Goal: Information Seeking & Learning: Learn about a topic

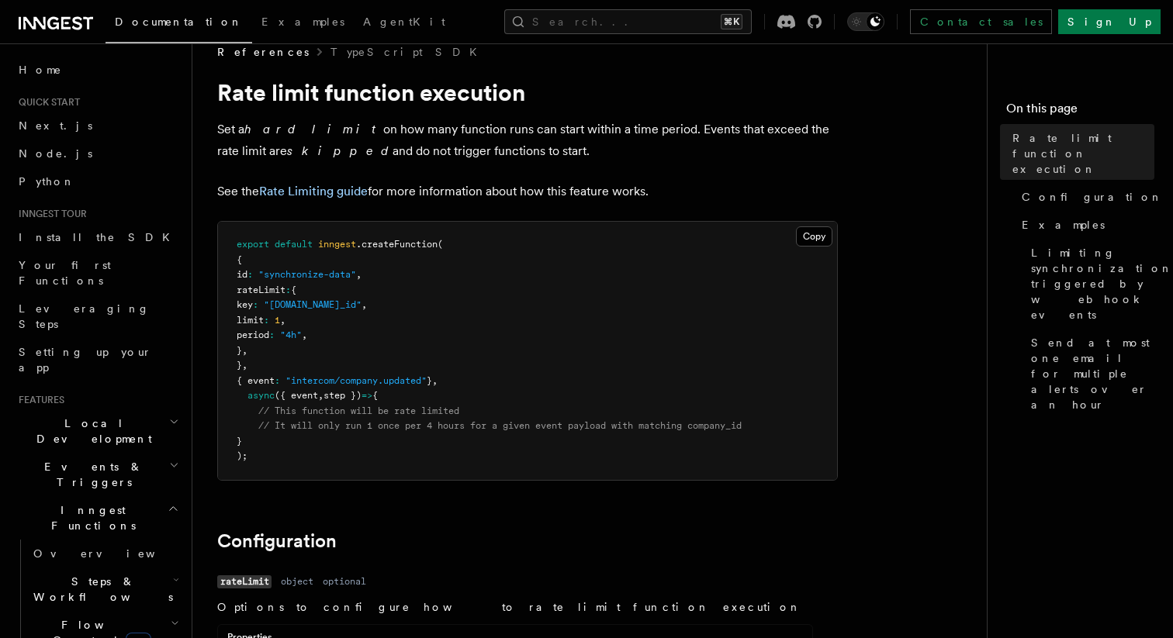
scroll to position [26, 0]
click at [299, 142] on p "Set a hard limit on how many function runs can start within a time period. Even…" at bounding box center [527, 138] width 620 height 43
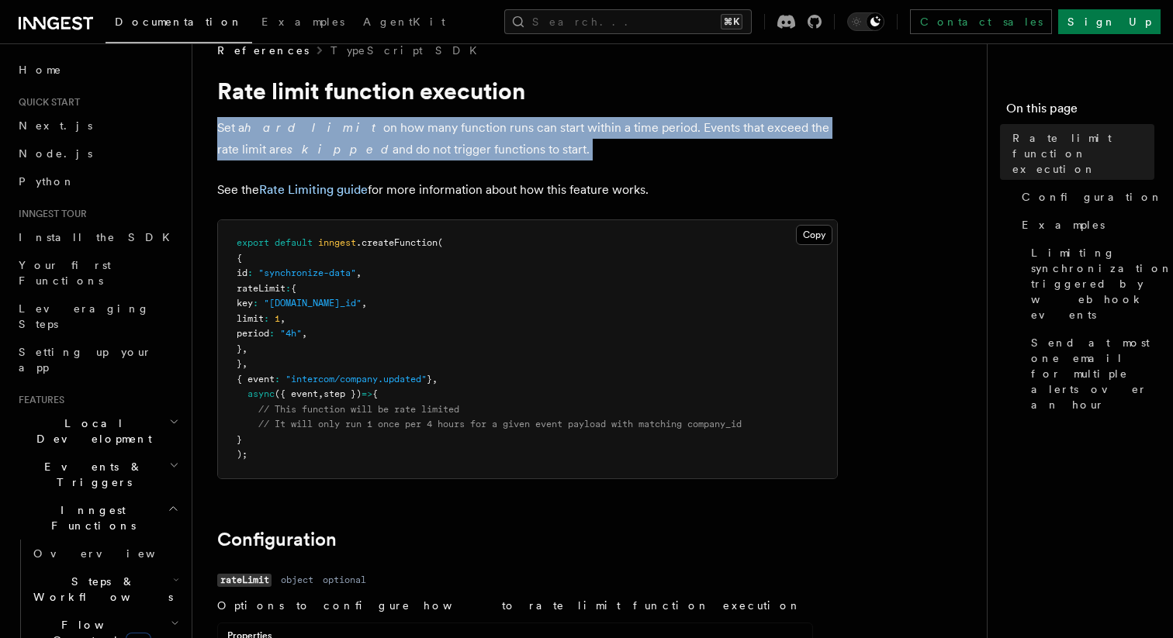
click at [299, 142] on p "Set a hard limit on how many function runs can start within a time period. Even…" at bounding box center [527, 138] width 620 height 43
click at [287, 150] on em "skipped" at bounding box center [339, 149] width 105 height 15
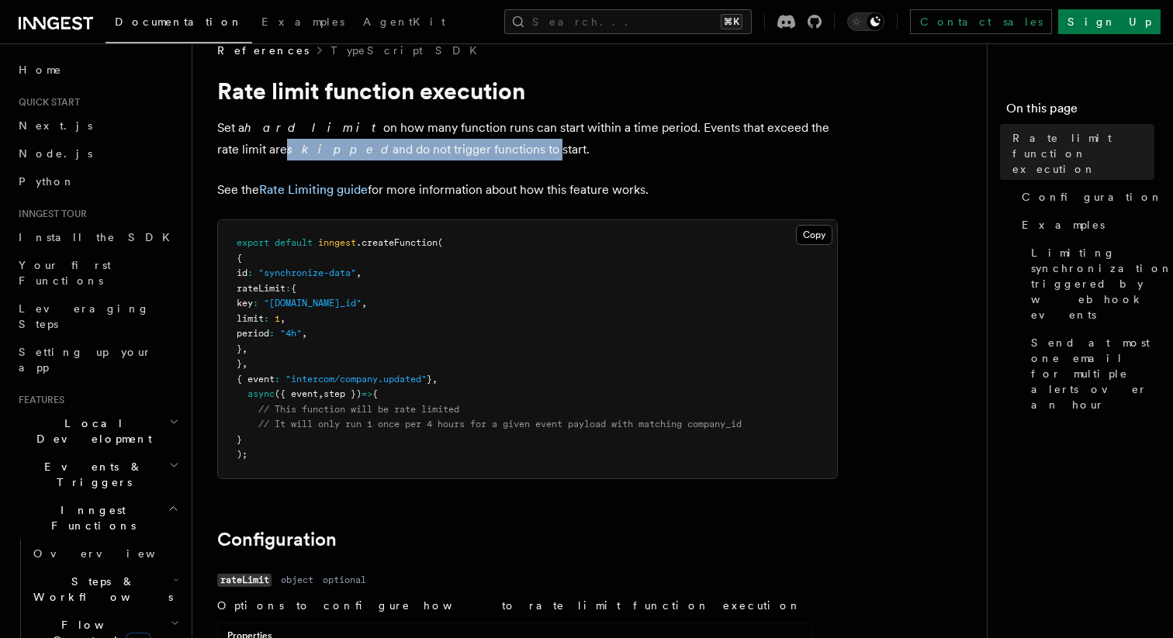
drag, startPoint x: 233, startPoint y: 150, endPoint x: 425, endPoint y: 150, distance: 192.3
click at [425, 150] on p "Set a hard limit on how many function runs can start within a time period. Even…" at bounding box center [527, 138] width 620 height 43
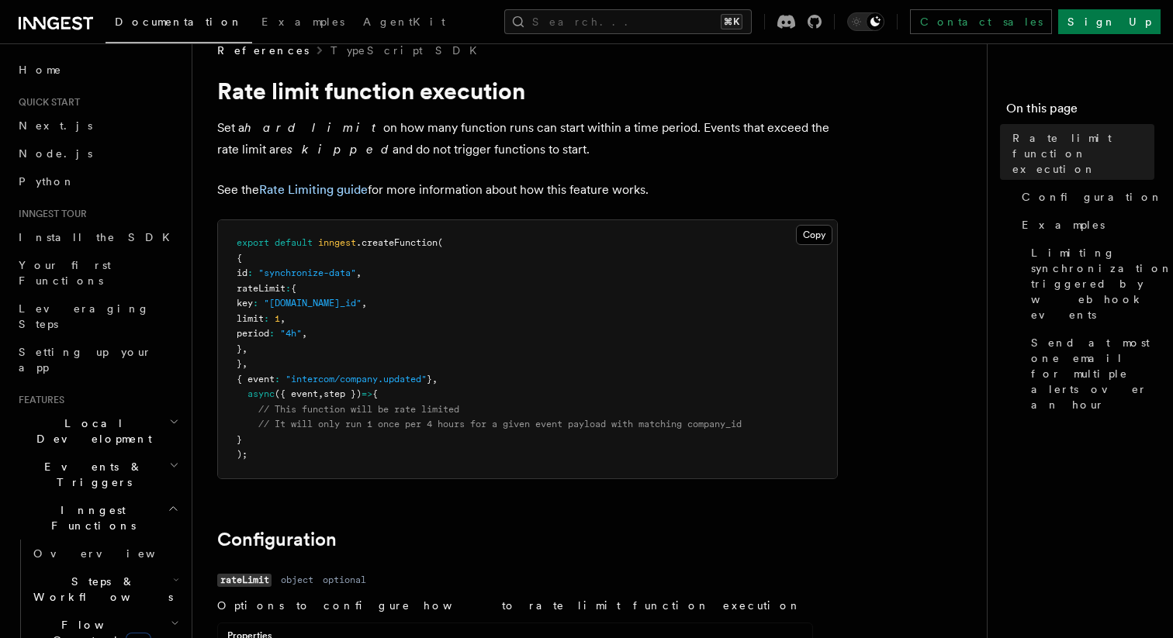
click at [447, 150] on p "Set a hard limit on how many function runs can start within a time period. Even…" at bounding box center [527, 138] width 620 height 43
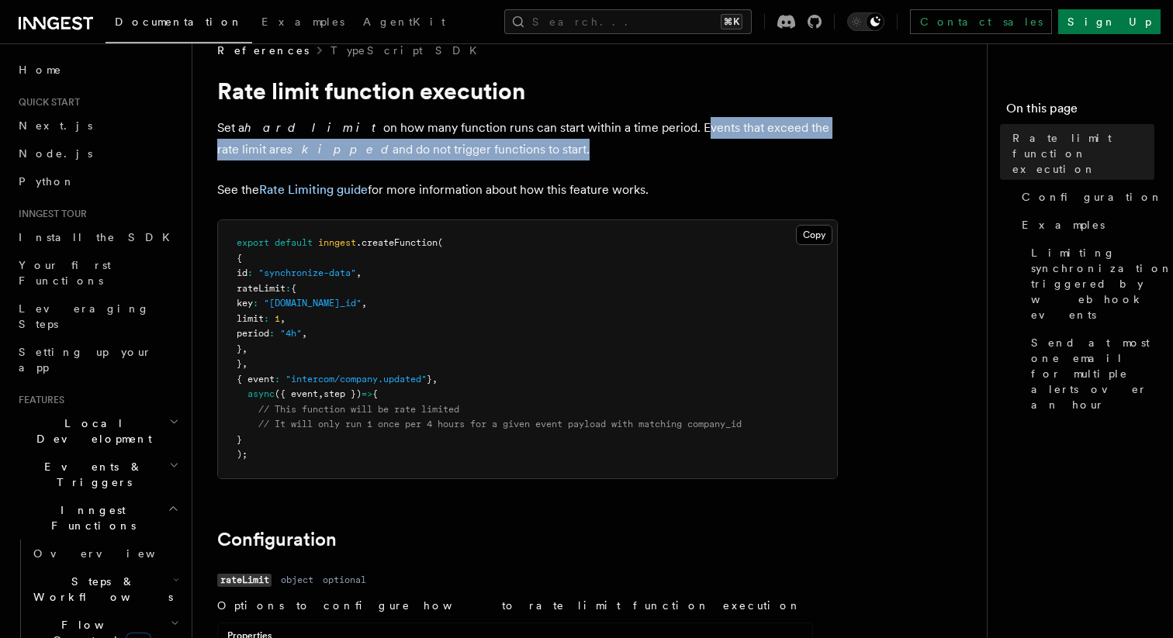
drag, startPoint x: 447, startPoint y: 150, endPoint x: 644, endPoint y: 121, distance: 198.3
click at [644, 121] on p "Set a hard limit on how many function runs can start within a time period. Even…" at bounding box center [527, 138] width 620 height 43
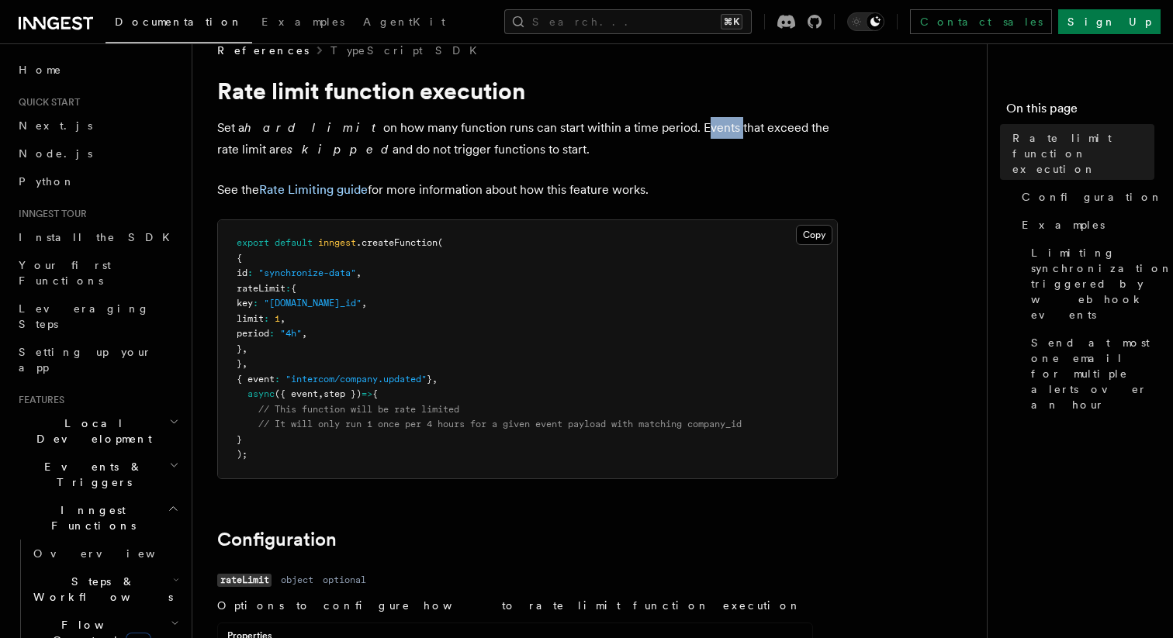
click at [644, 121] on p "Set a hard limit on how many function runs can start within a time period. Even…" at bounding box center [527, 138] width 620 height 43
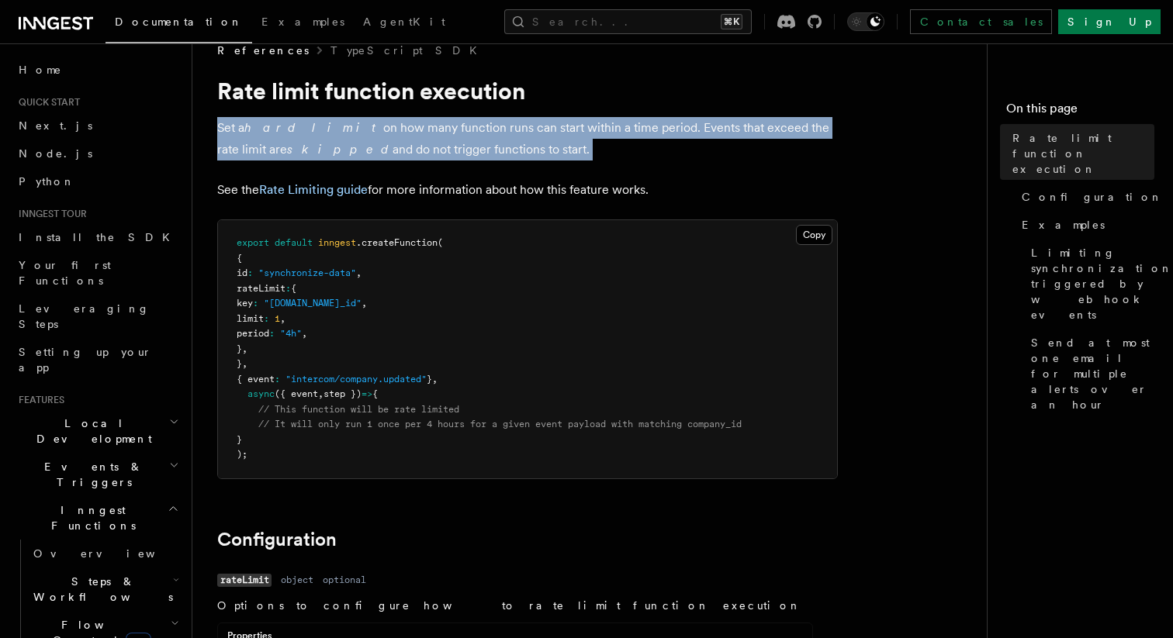
click at [644, 121] on p "Set a hard limit on how many function runs can start within a time period. Even…" at bounding box center [527, 138] width 620 height 43
click at [492, 146] on p "Set a hard limit on how many function runs can start within a time period. Even…" at bounding box center [527, 138] width 620 height 43
drag, startPoint x: 492, startPoint y: 146, endPoint x: 274, endPoint y: 117, distance: 220.6
click at [274, 117] on p "Set a hard limit on how many function runs can start within a time period. Even…" at bounding box center [527, 138] width 620 height 43
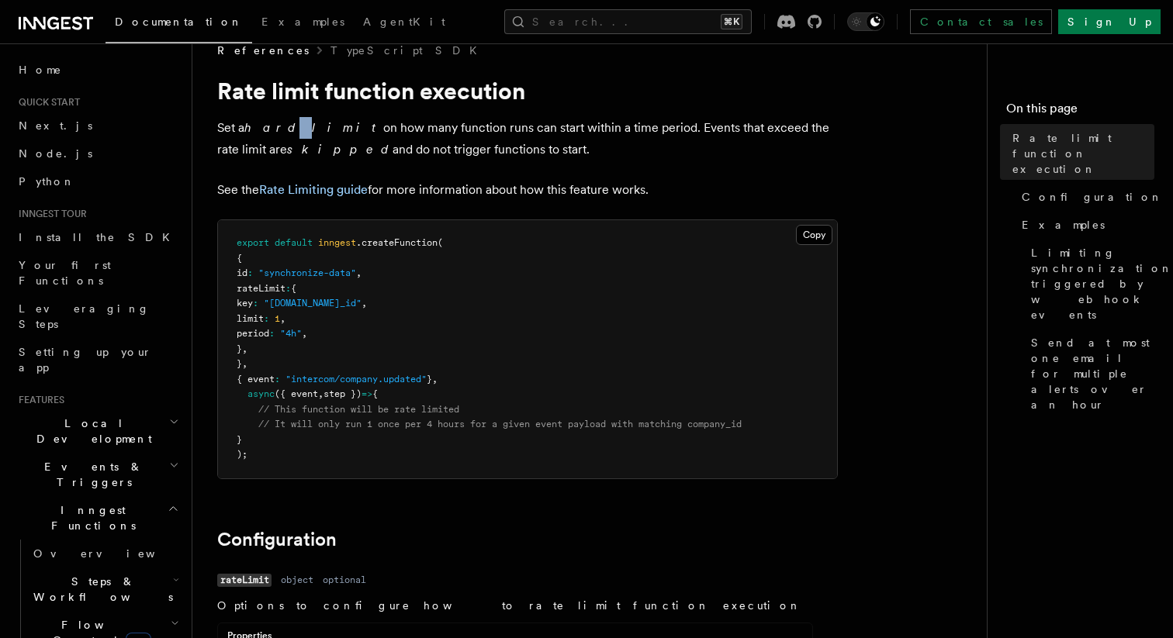
click at [274, 117] on p "Set a hard limit on how many function runs can start within a time period. Even…" at bounding box center [527, 138] width 620 height 43
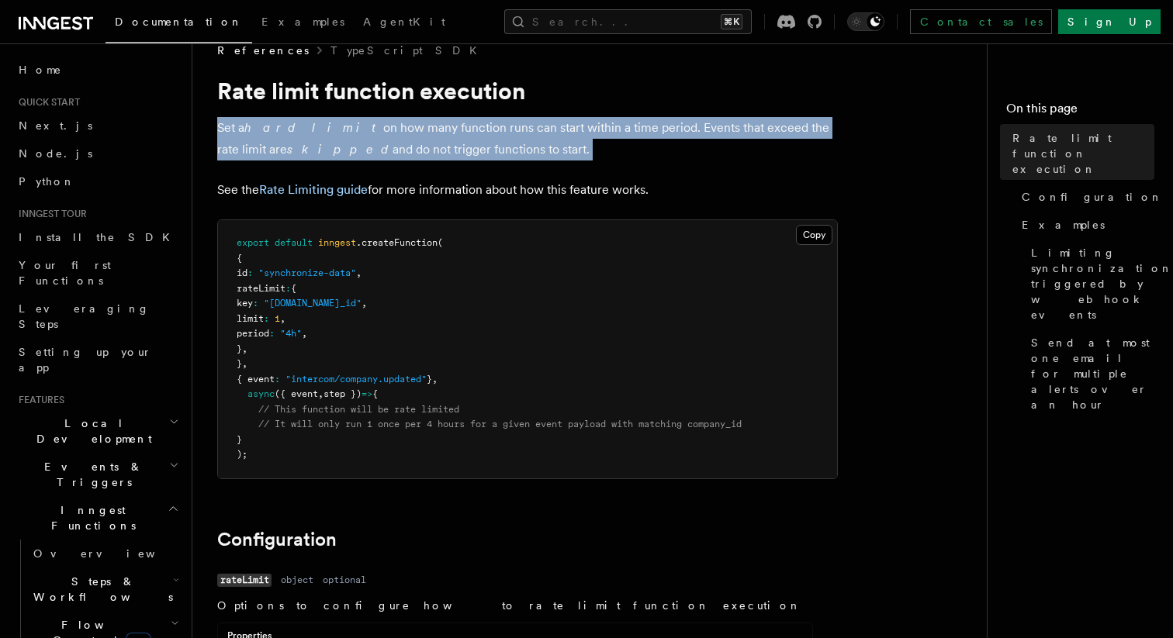
click at [274, 117] on p "Set a hard limit on how many function runs can start within a time period. Even…" at bounding box center [527, 138] width 620 height 43
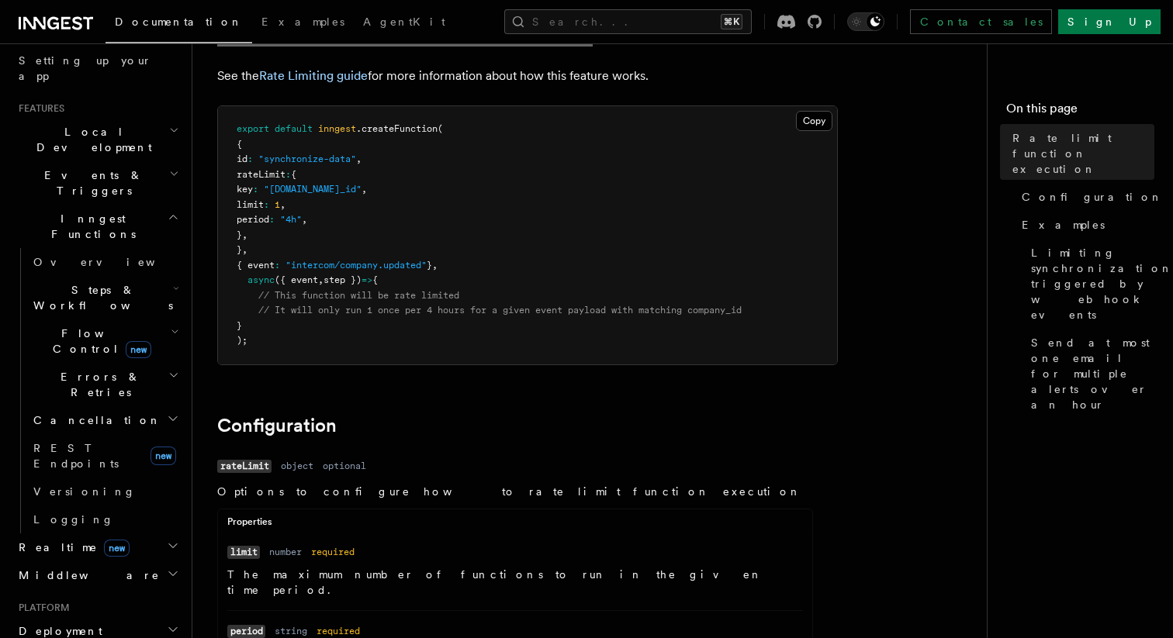
scroll to position [38, 0]
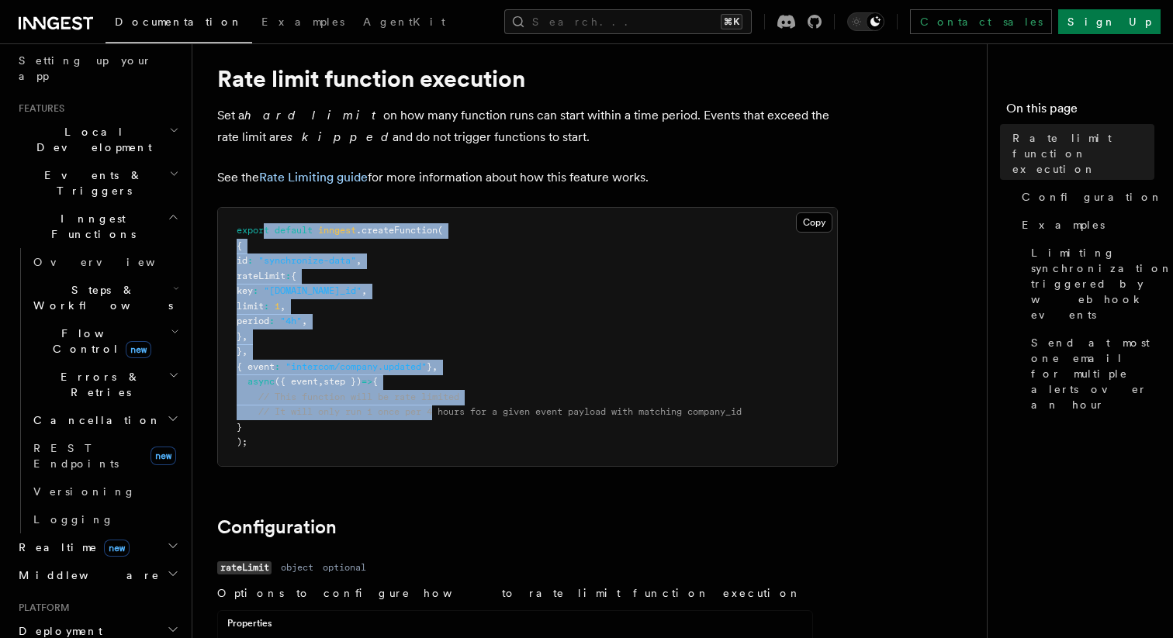
drag, startPoint x: 437, startPoint y: 413, endPoint x: 262, endPoint y: 223, distance: 257.4
click at [262, 223] on pre "export default inngest .createFunction ( { id : "synchronize-data" , rateLimit …" at bounding box center [527, 337] width 619 height 258
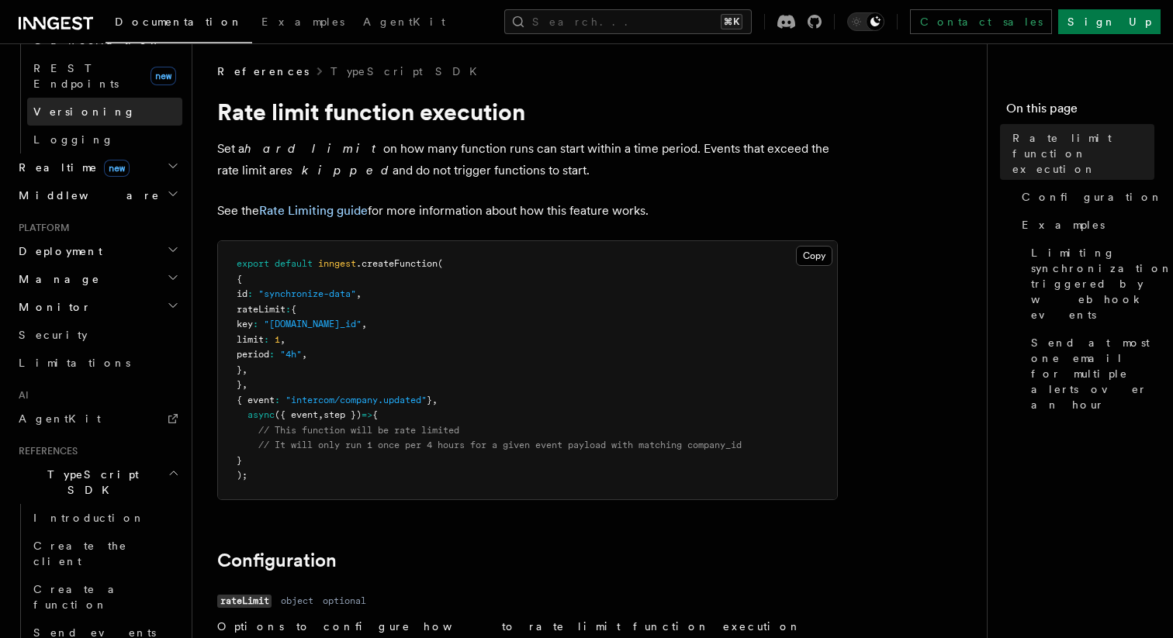
scroll to position [928, 0]
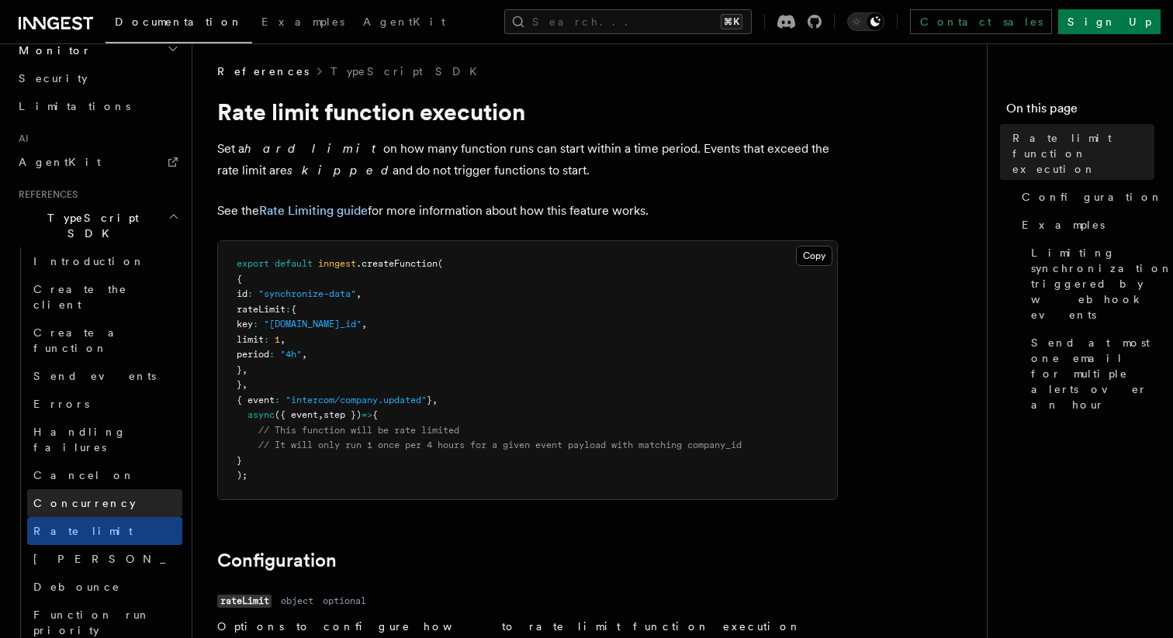
click at [105, 489] on link "Concurrency" at bounding box center [104, 503] width 155 height 28
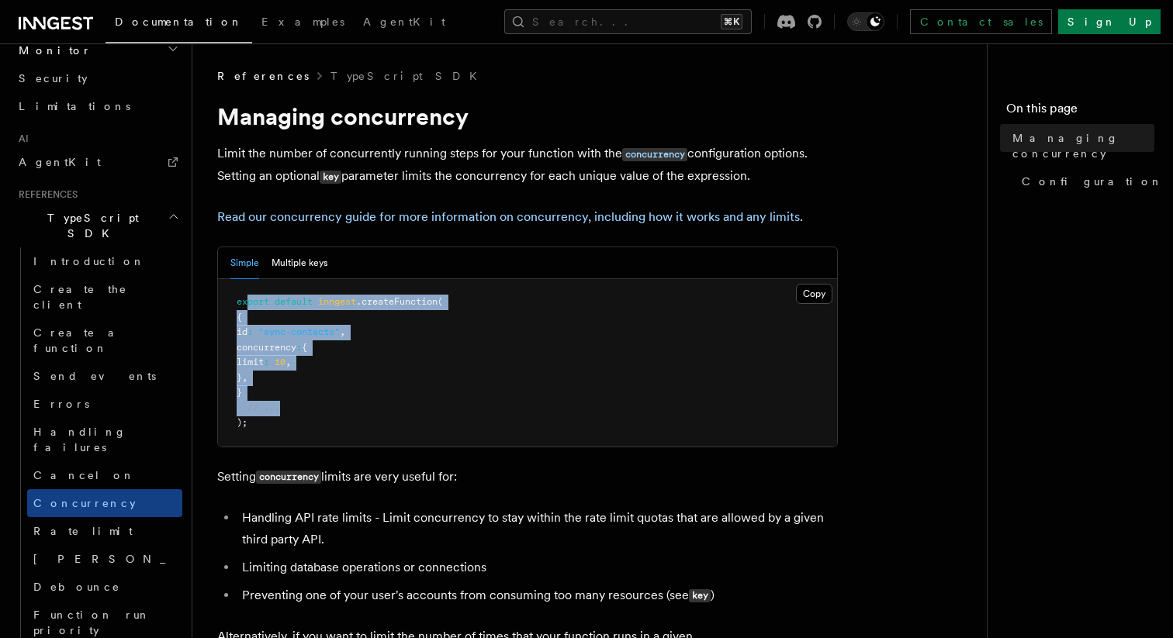
drag, startPoint x: 341, startPoint y: 415, endPoint x: 248, endPoint y: 302, distance: 146.0
click at [248, 302] on pre "export default inngest .createFunction ( { id : "sync-contacts" , concurrency :…" at bounding box center [527, 363] width 619 height 168
click at [248, 302] on span "export" at bounding box center [253, 301] width 33 height 11
drag, startPoint x: 248, startPoint y: 302, endPoint x: 370, endPoint y: 408, distance: 161.1
click at [370, 408] on pre "export default inngest .createFunction ( { id : "sync-contacts" , concurrency :…" at bounding box center [527, 363] width 619 height 168
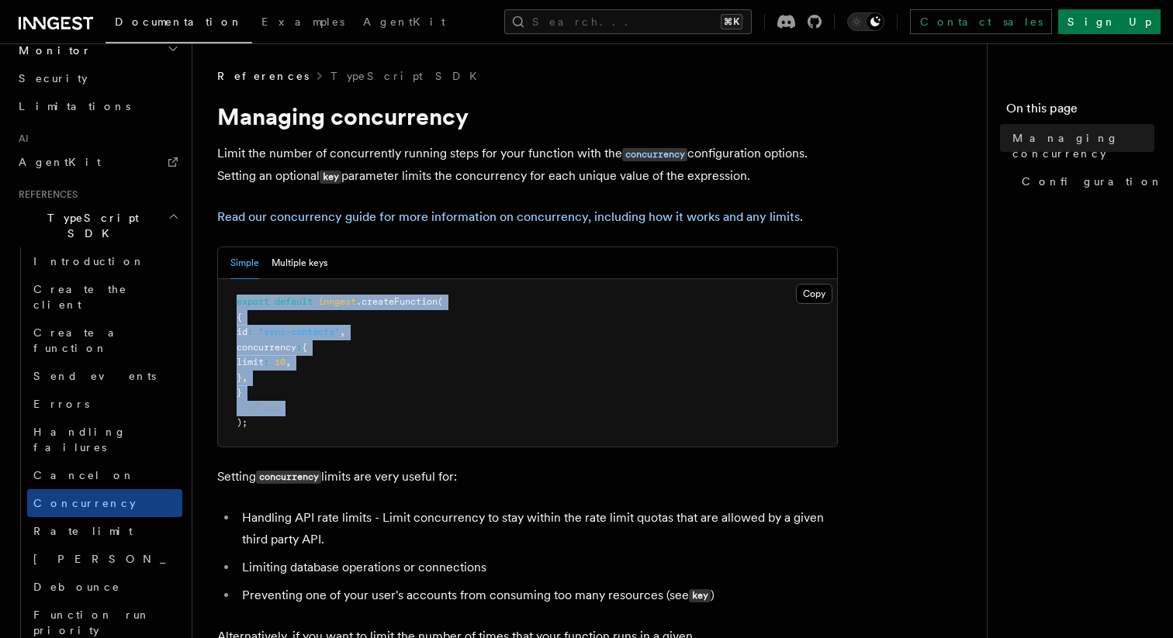
click at [370, 408] on pre "export default inngest .createFunction ( { id : "sync-contacts" , concurrency :…" at bounding box center [527, 363] width 619 height 168
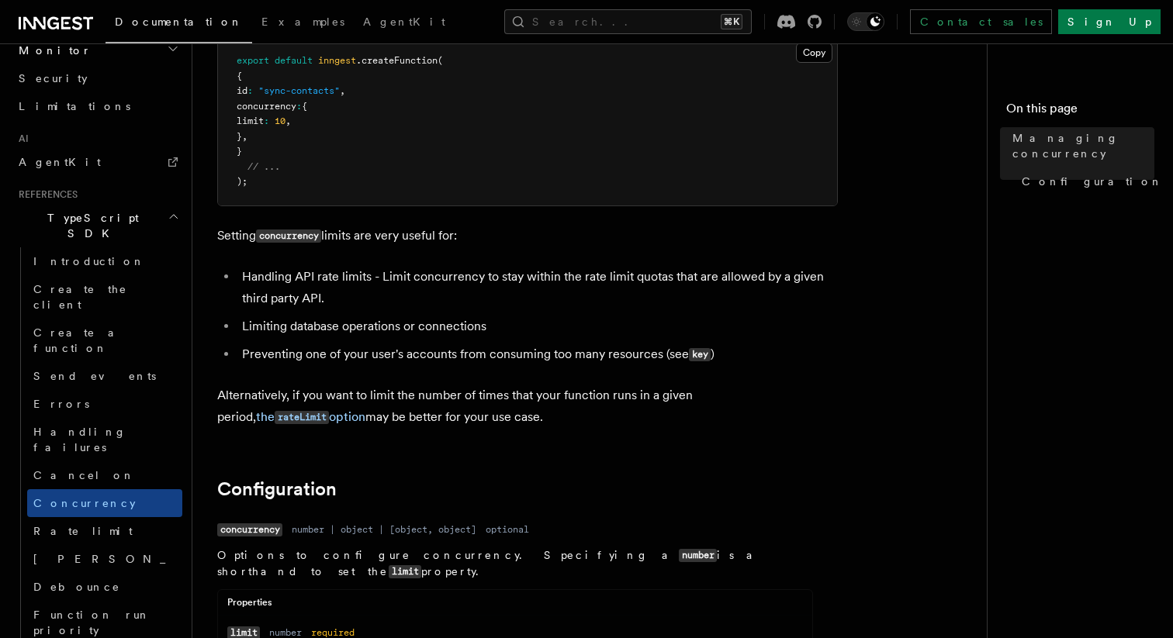
scroll to position [36, 0]
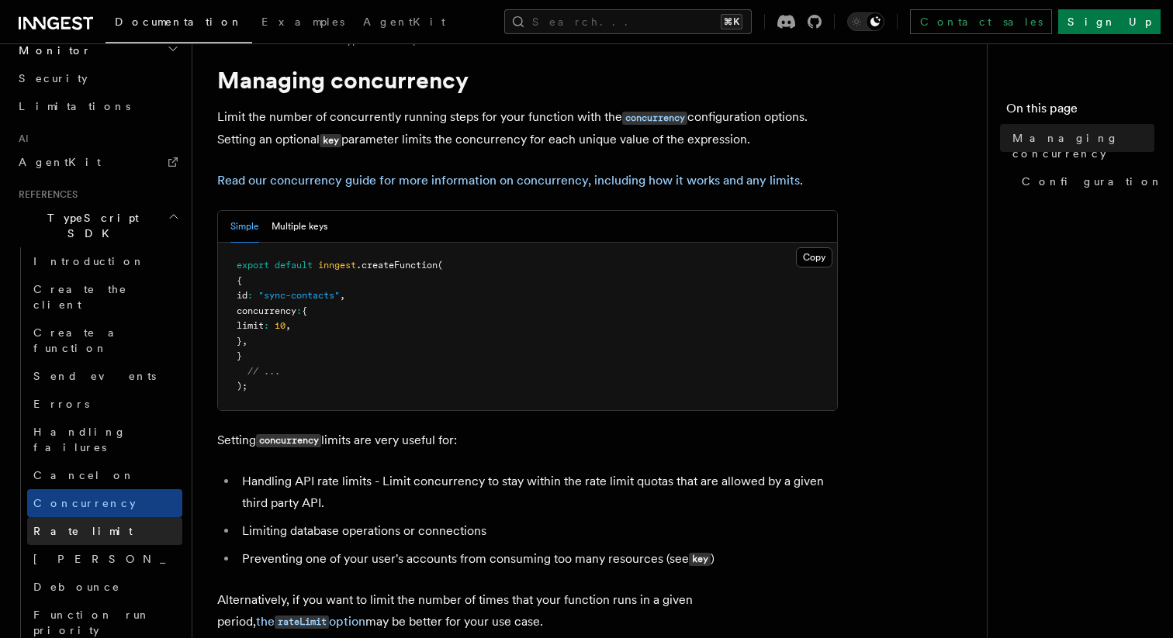
click at [53, 517] on link "Rate limit" at bounding box center [104, 531] width 155 height 28
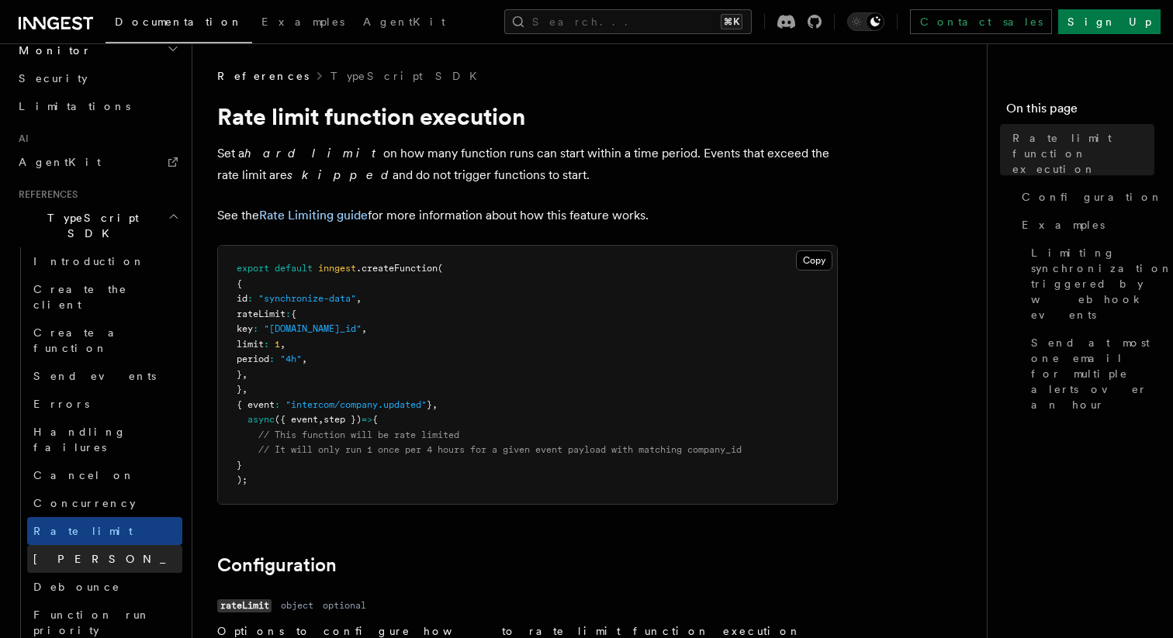
click at [74, 553] on span "Singleton" at bounding box center [146, 559] width 227 height 12
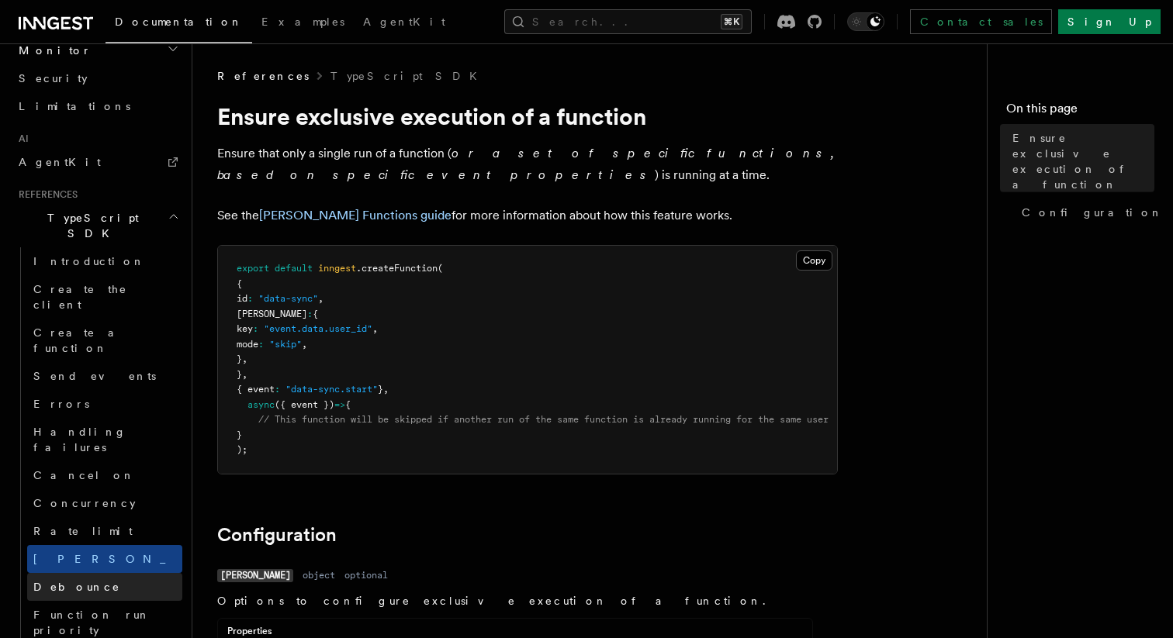
click at [88, 573] on link "Debounce" at bounding box center [104, 587] width 155 height 28
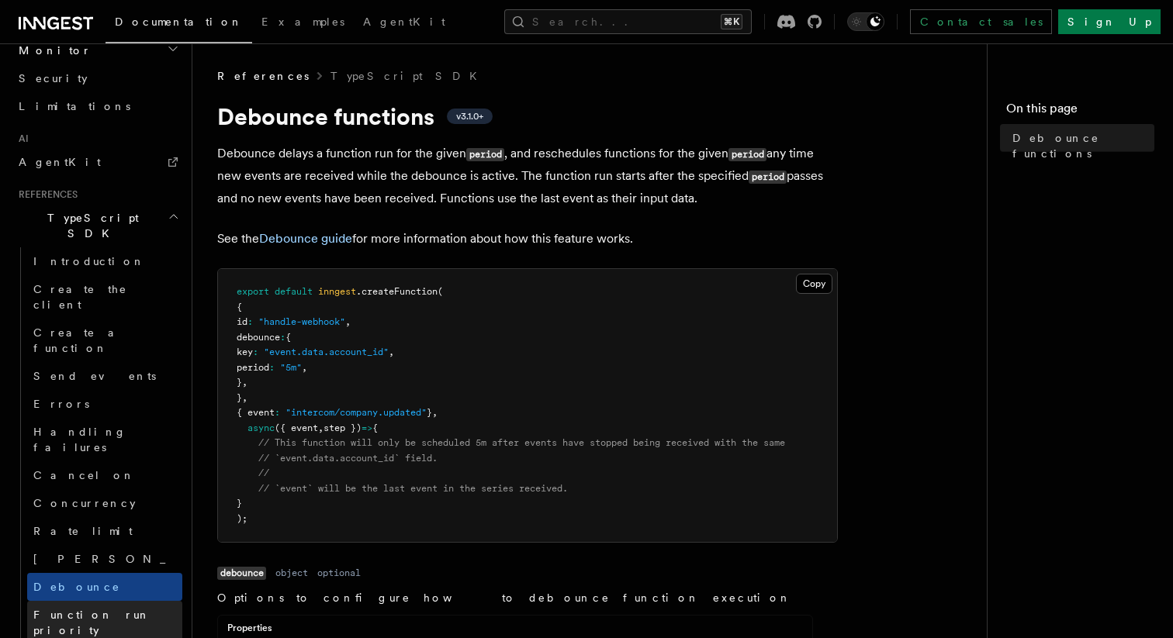
click at [115, 601] on link "Function run priority" at bounding box center [104, 622] width 155 height 43
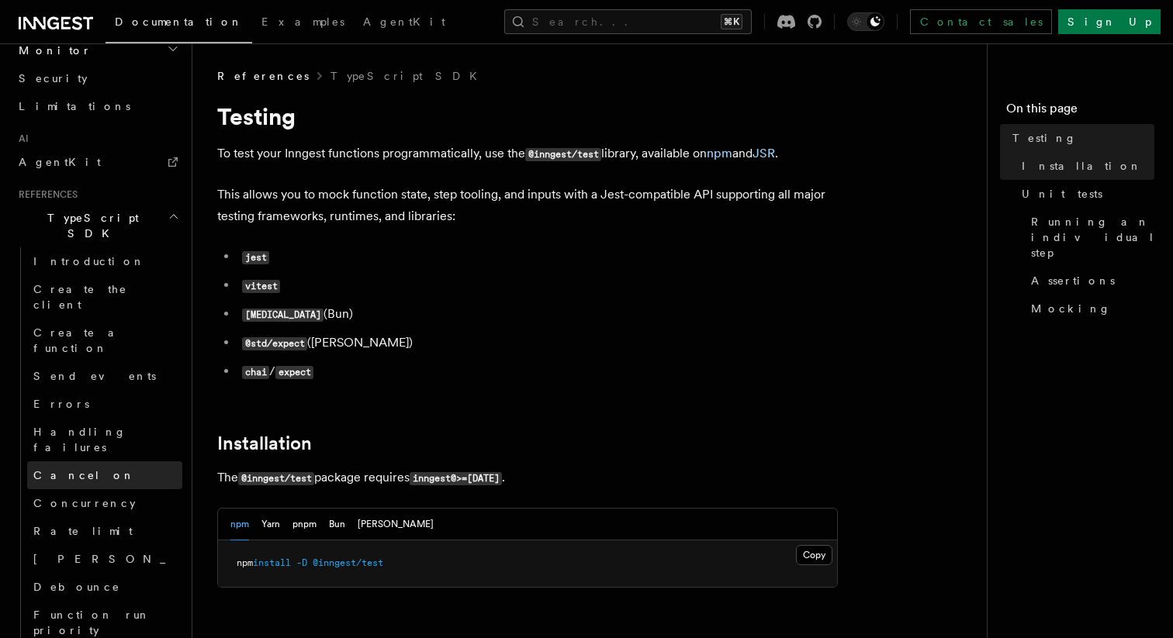
click at [95, 461] on link "Cancel on" at bounding box center [104, 475] width 155 height 28
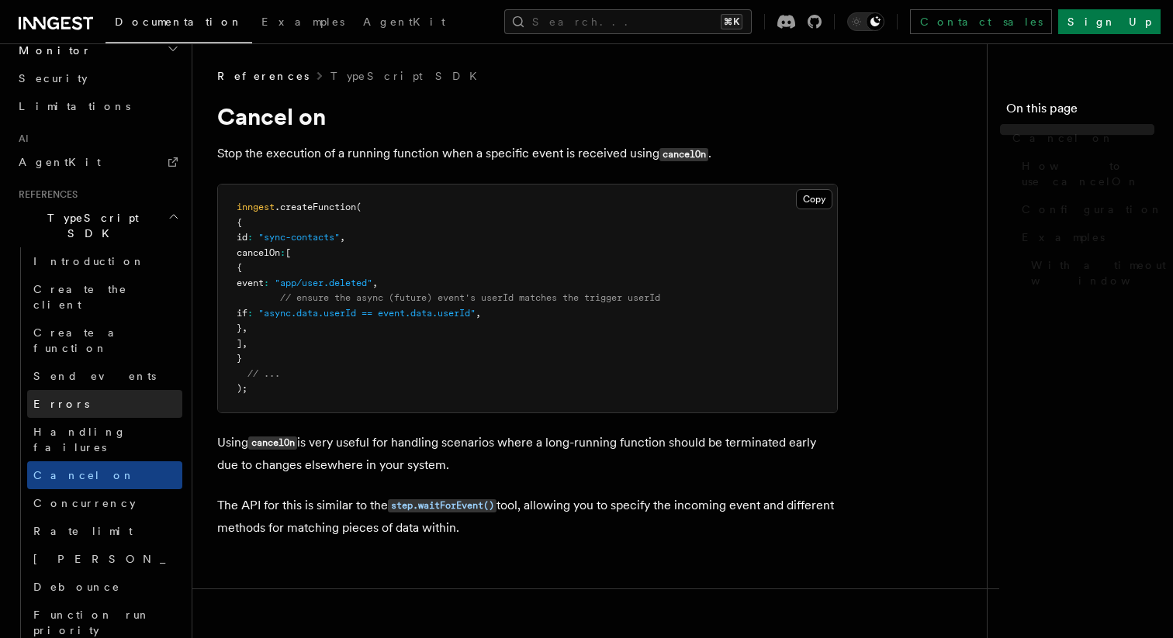
click at [86, 390] on link "Errors" at bounding box center [104, 404] width 155 height 28
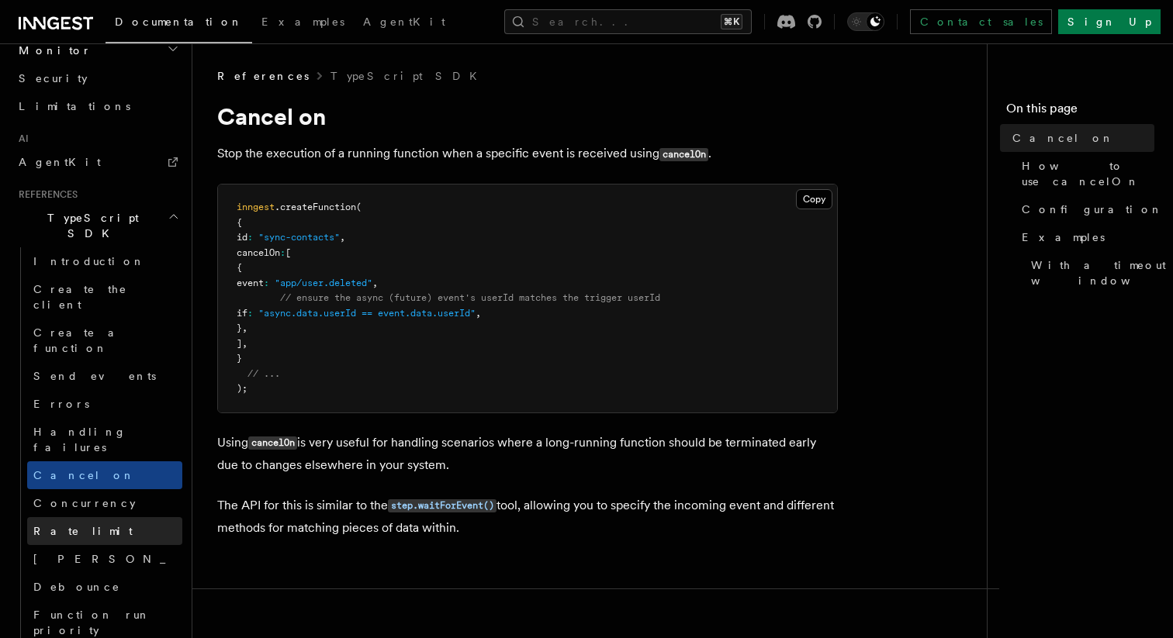
click at [88, 517] on link "Rate limit" at bounding box center [104, 531] width 155 height 28
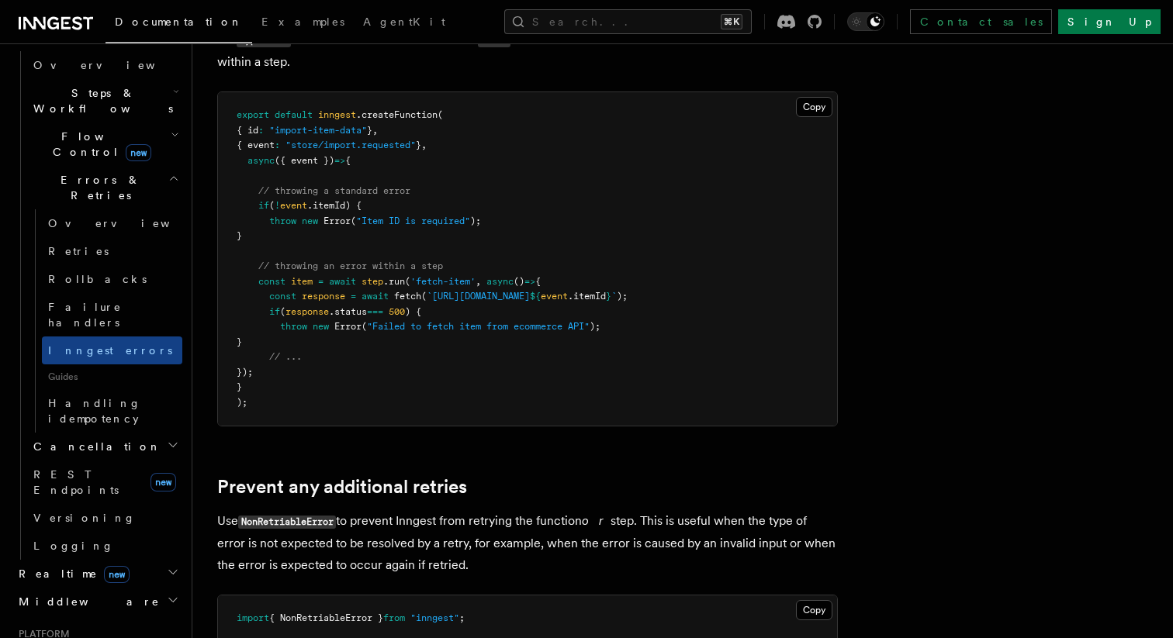
scroll to position [484, 0]
